Goal: Check status: Check status

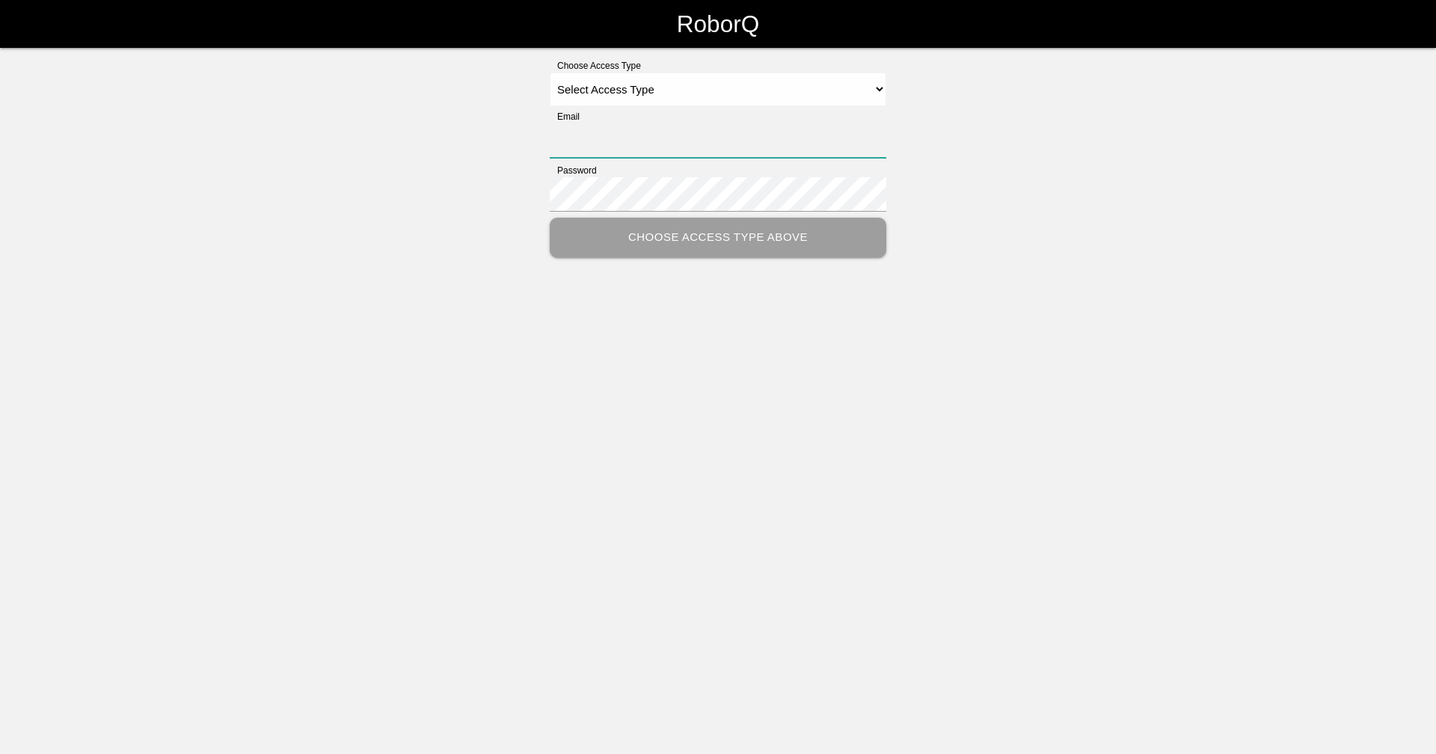
type input "[EMAIL_ADDRESS][DOMAIN_NAME]"
click at [651, 95] on select "Select Access Type Admin Customer Supervisor Worker" at bounding box center [718, 90] width 336 height 34
select select "Supervisor"
click at [550, 73] on select "Select Access Type Admin Customer Supervisor Worker" at bounding box center [718, 90] width 336 height 34
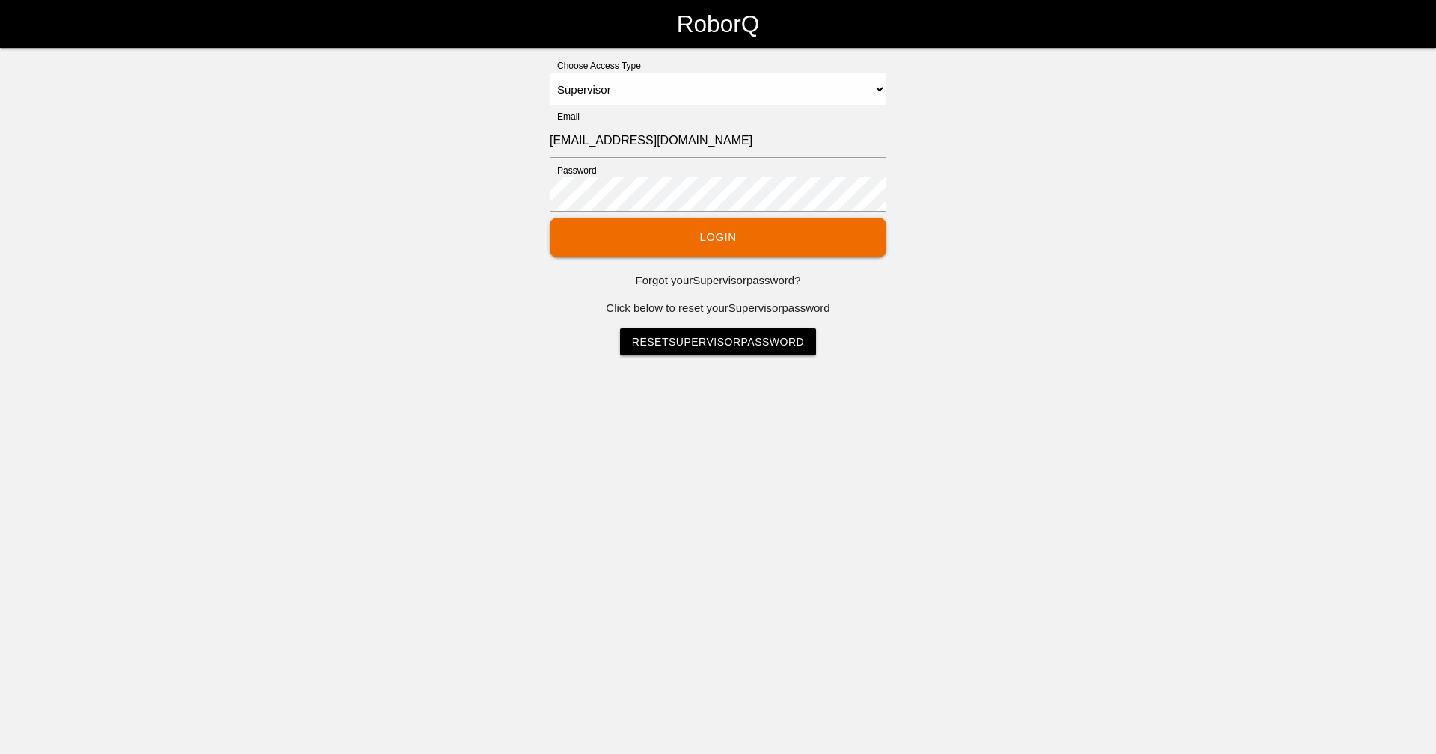
click at [695, 239] on button "Login" at bounding box center [718, 238] width 336 height 40
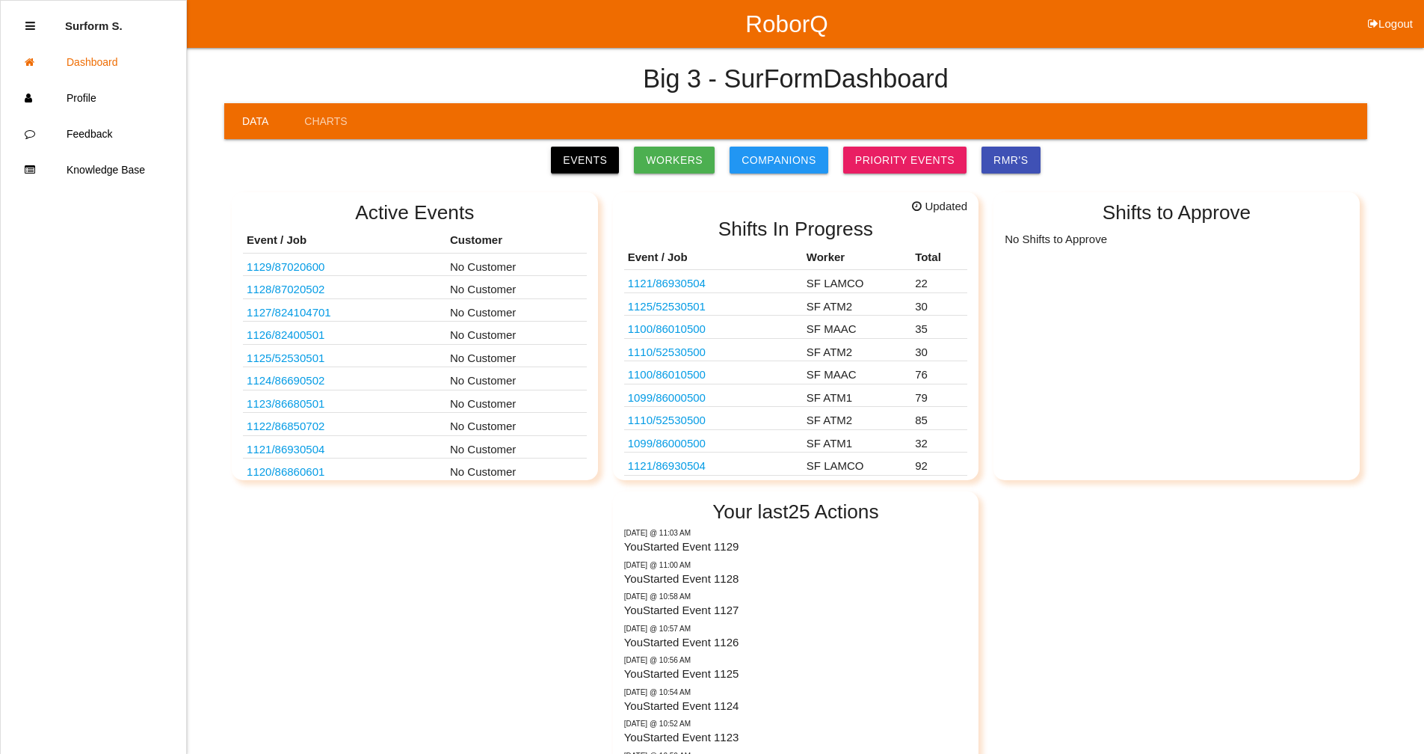
click at [608, 158] on link "Events" at bounding box center [585, 160] width 68 height 27
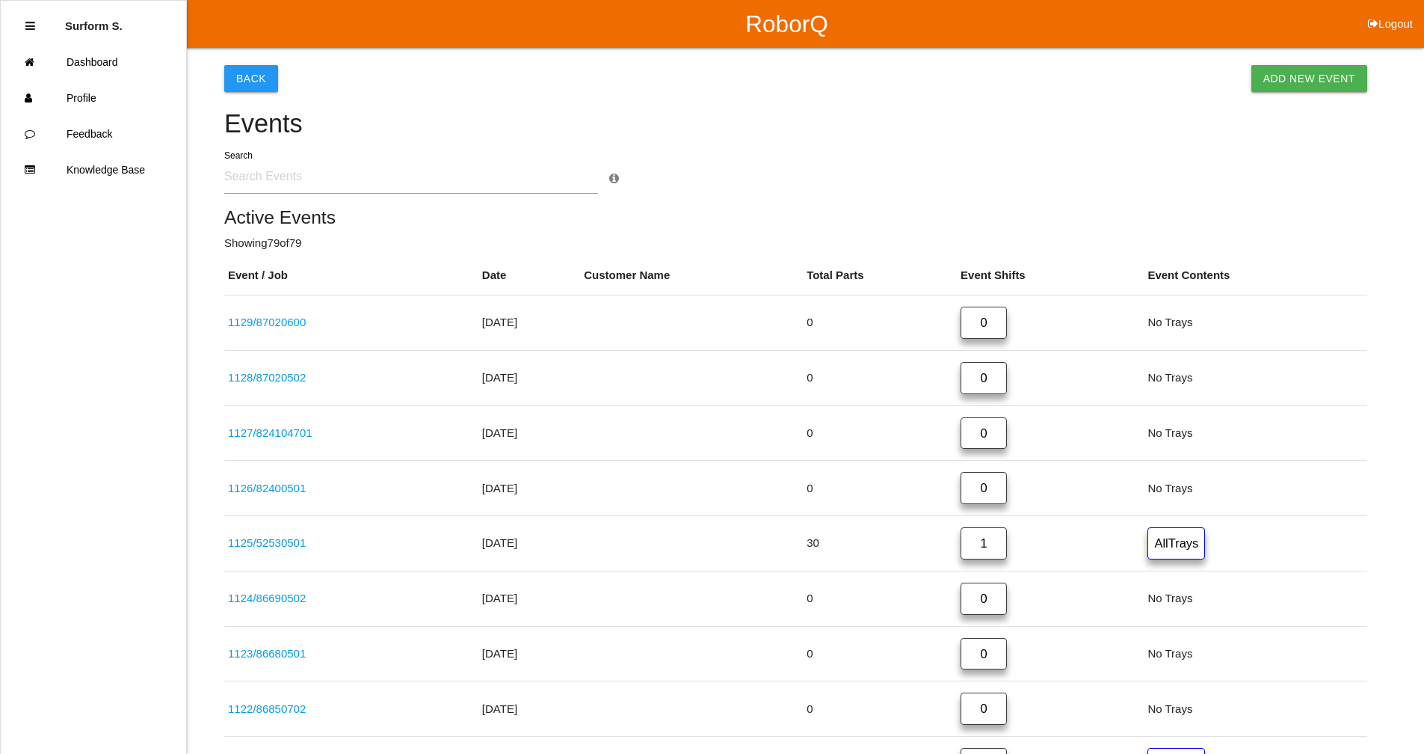
click at [304, 176] on input "text" at bounding box center [411, 176] width 374 height 34
type input "5253"
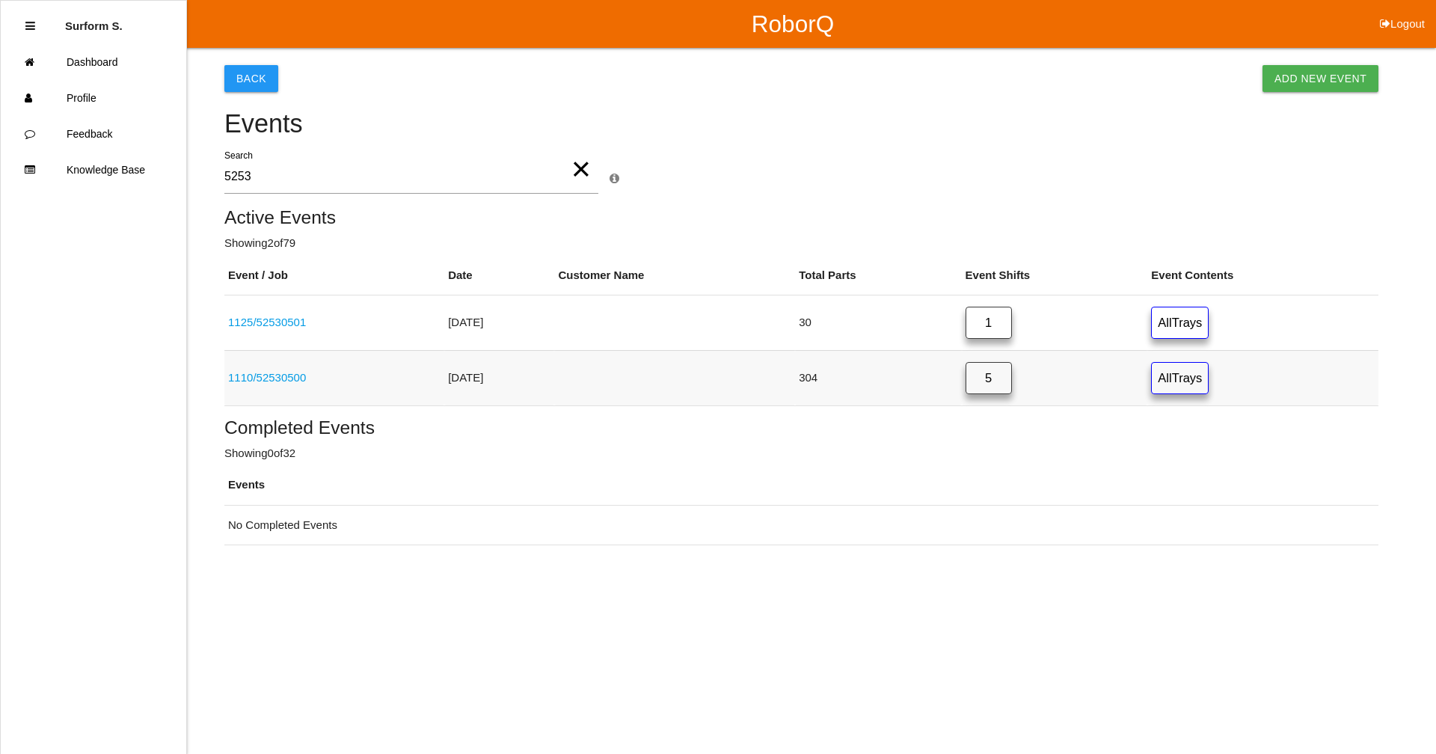
click at [1190, 372] on link "All Trays" at bounding box center [1180, 378] width 58 height 32
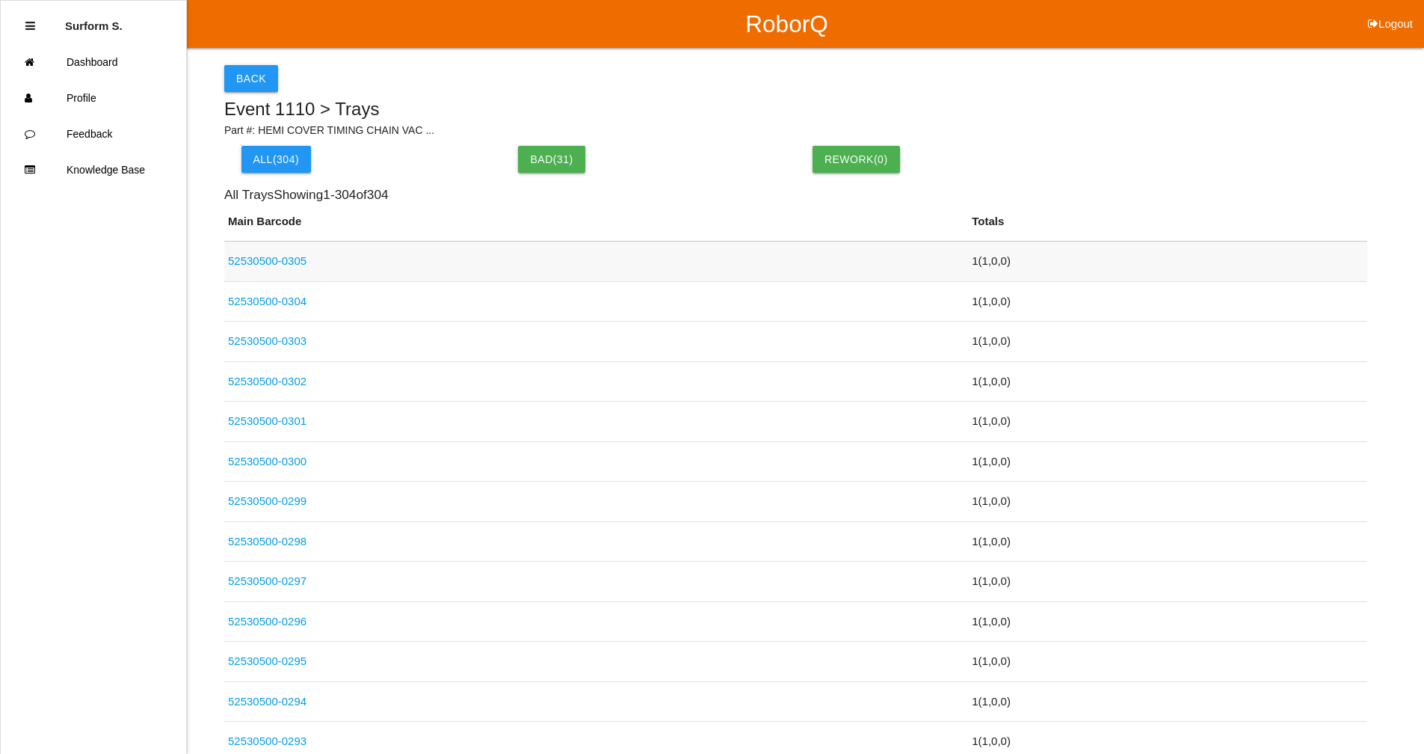
click at [991, 261] on td "1 ( 1 , 0 , 0 )" at bounding box center [1167, 262] width 399 height 40
click at [256, 86] on button "Back" at bounding box center [251, 78] width 54 height 27
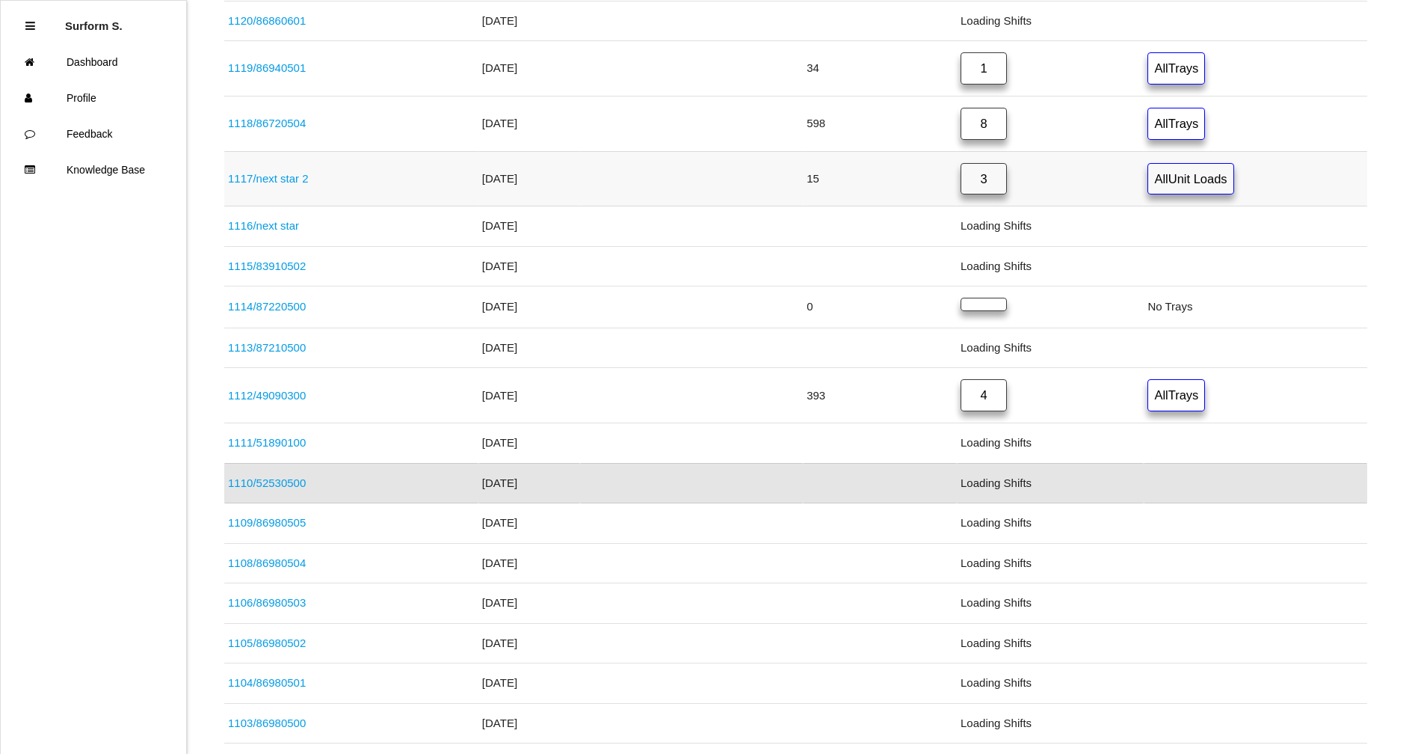
scroll to position [858, 0]
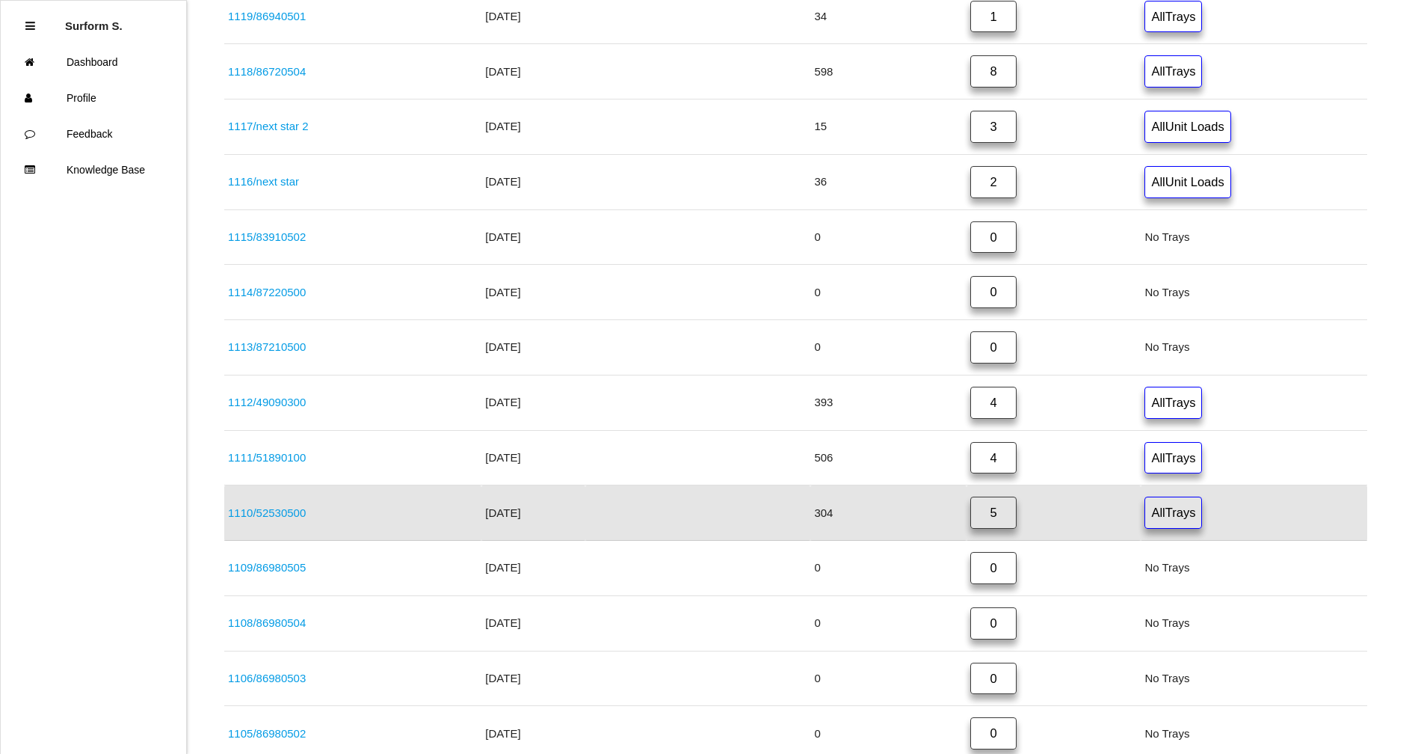
click at [285, 516] on link "1110 / 52530500" at bounding box center [267, 512] width 78 height 13
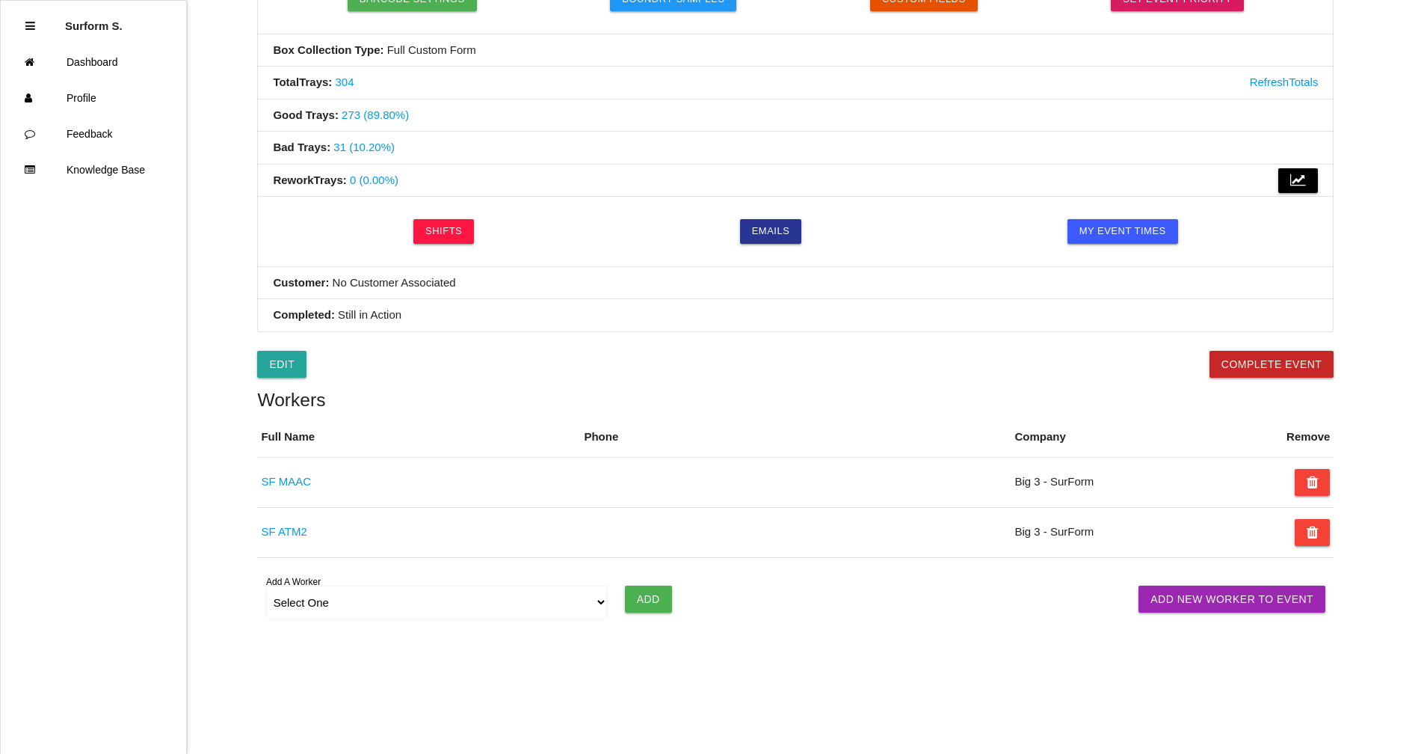
scroll to position [167, 0]
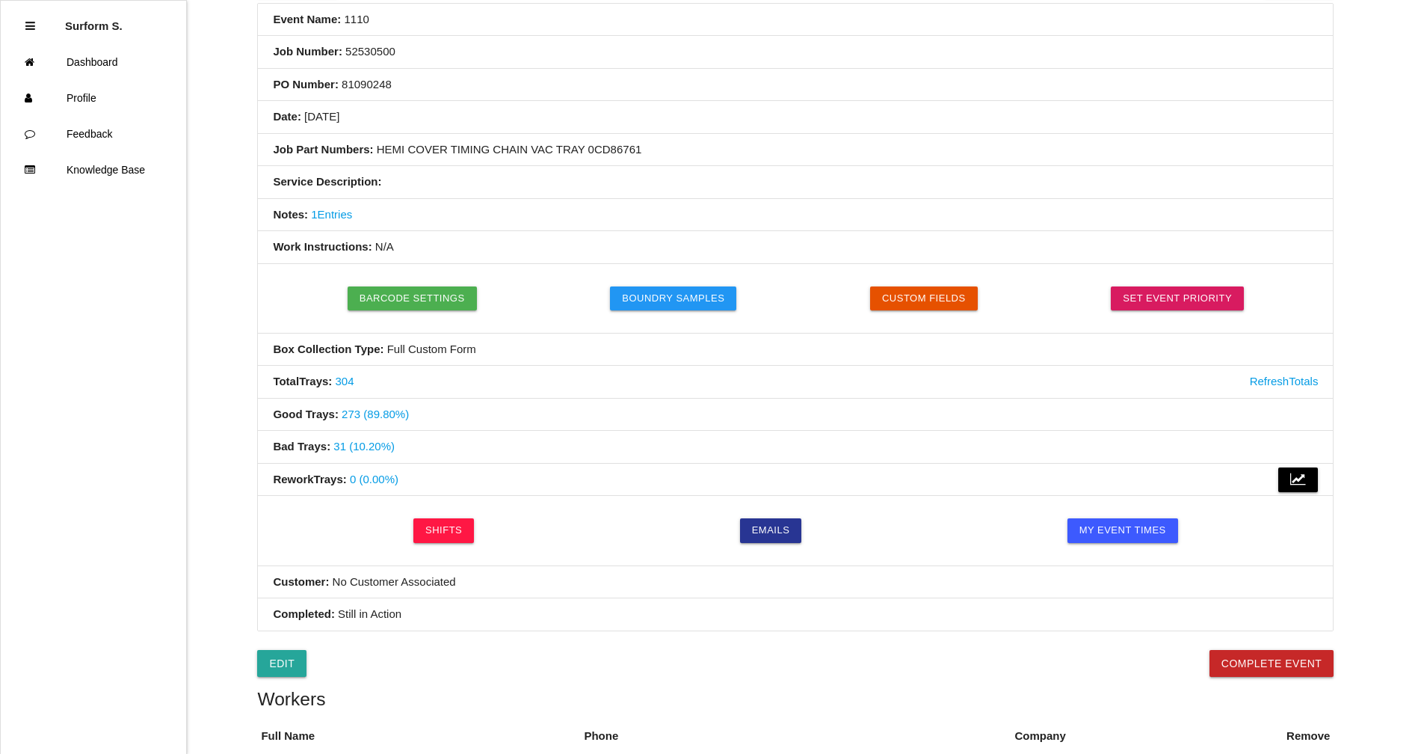
click at [350, 384] on link "304" at bounding box center [345, 381] width 19 height 13
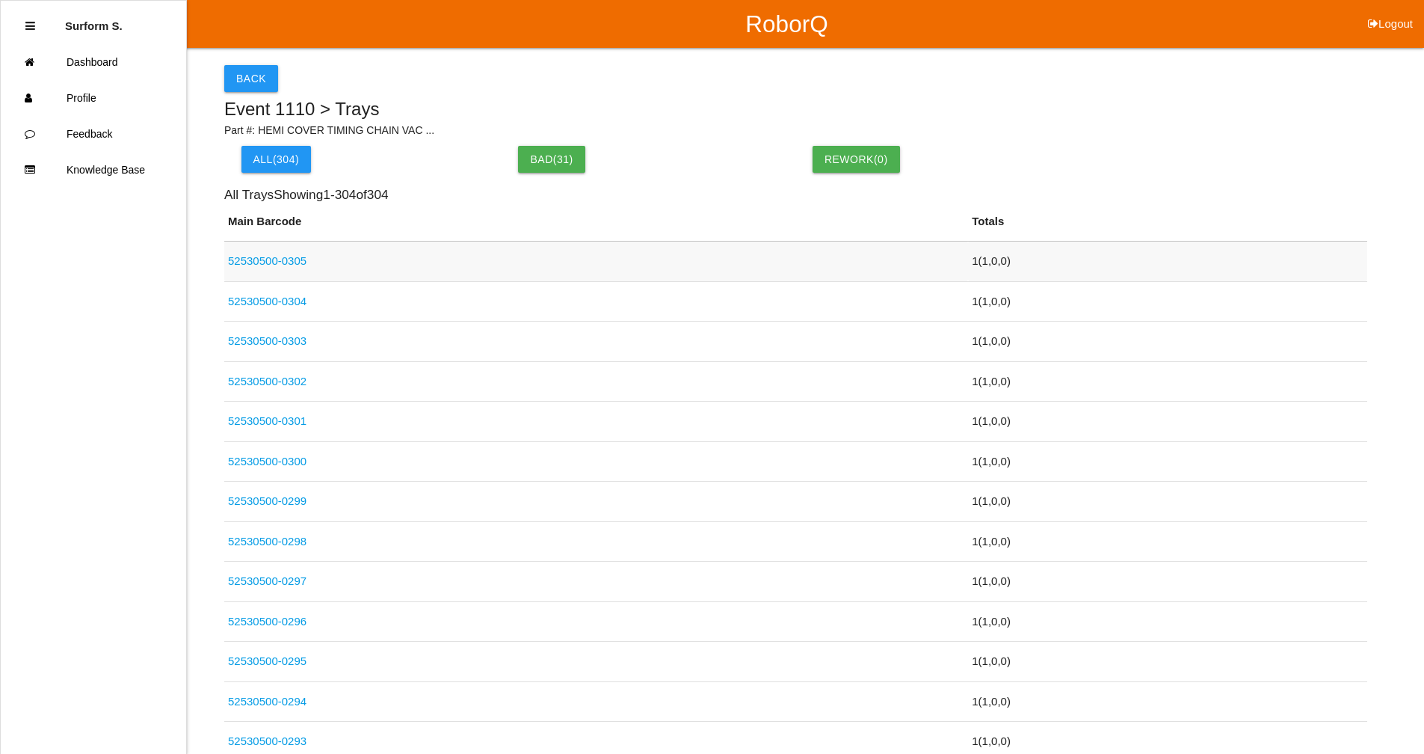
click at [976, 255] on td "1 ( 1 , 0 , 0 )" at bounding box center [1167, 262] width 399 height 40
